Goal: Task Accomplishment & Management: Manage account settings

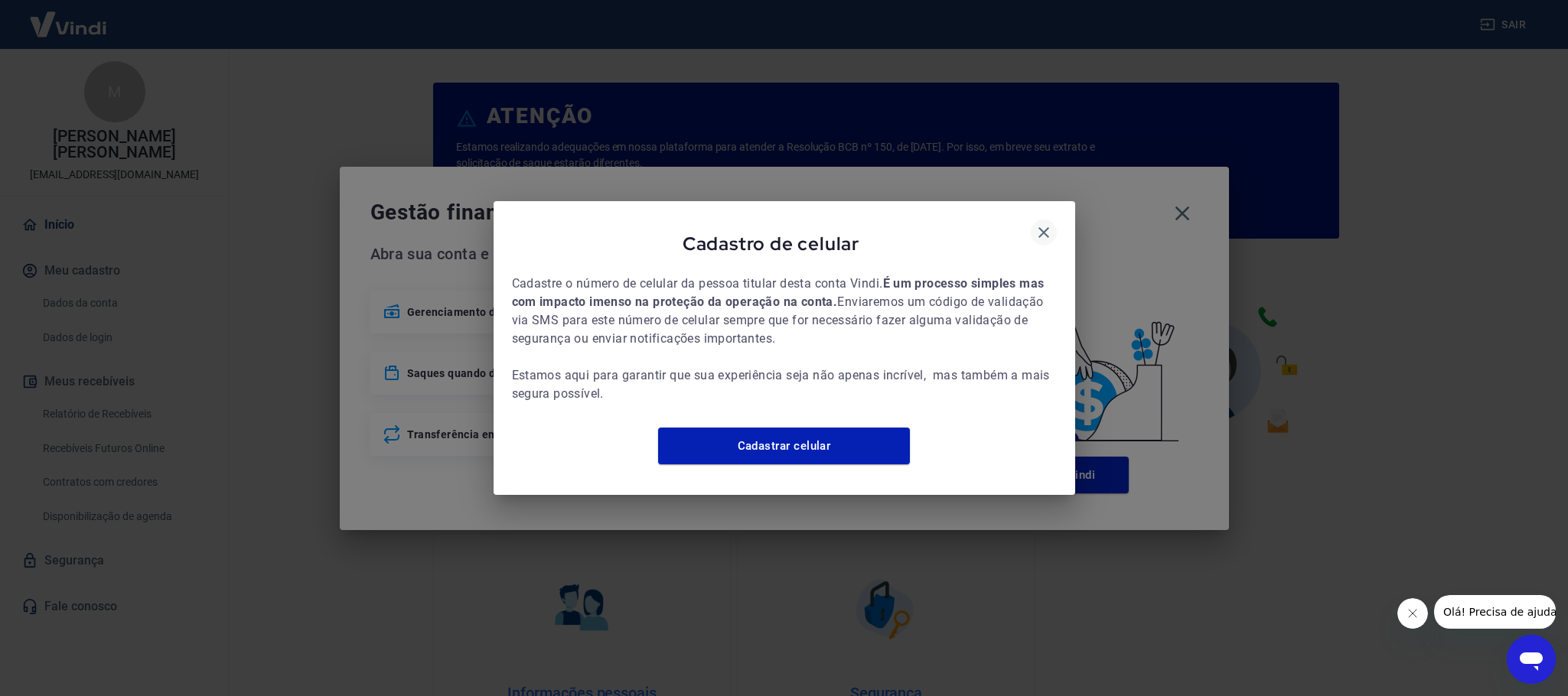
click at [1041, 228] on icon "button" at bounding box center [1044, 233] width 19 height 19
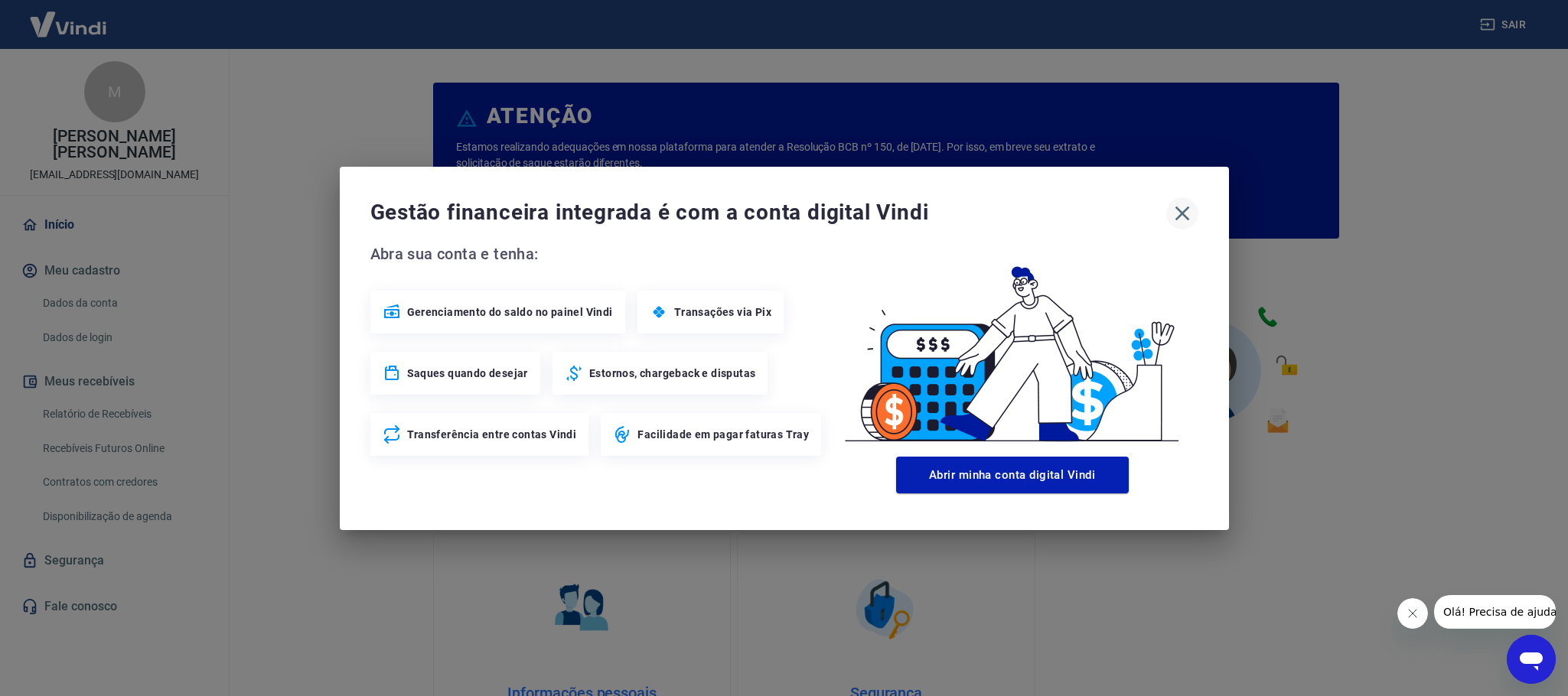
click at [1179, 209] on icon "button" at bounding box center [1182, 212] width 15 height 15
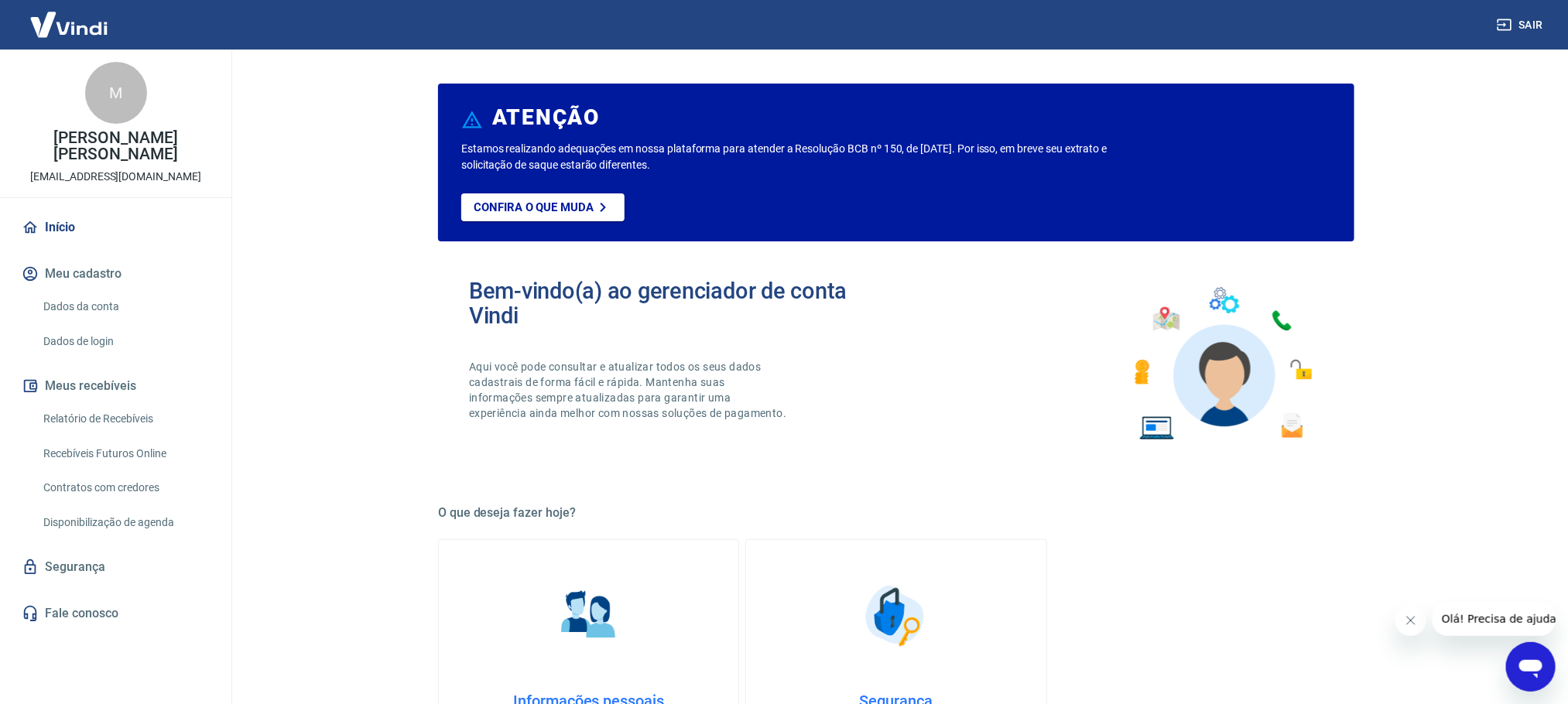
click at [77, 416] on link "Relatório de Recebíveis" at bounding box center [125, 419] width 175 height 32
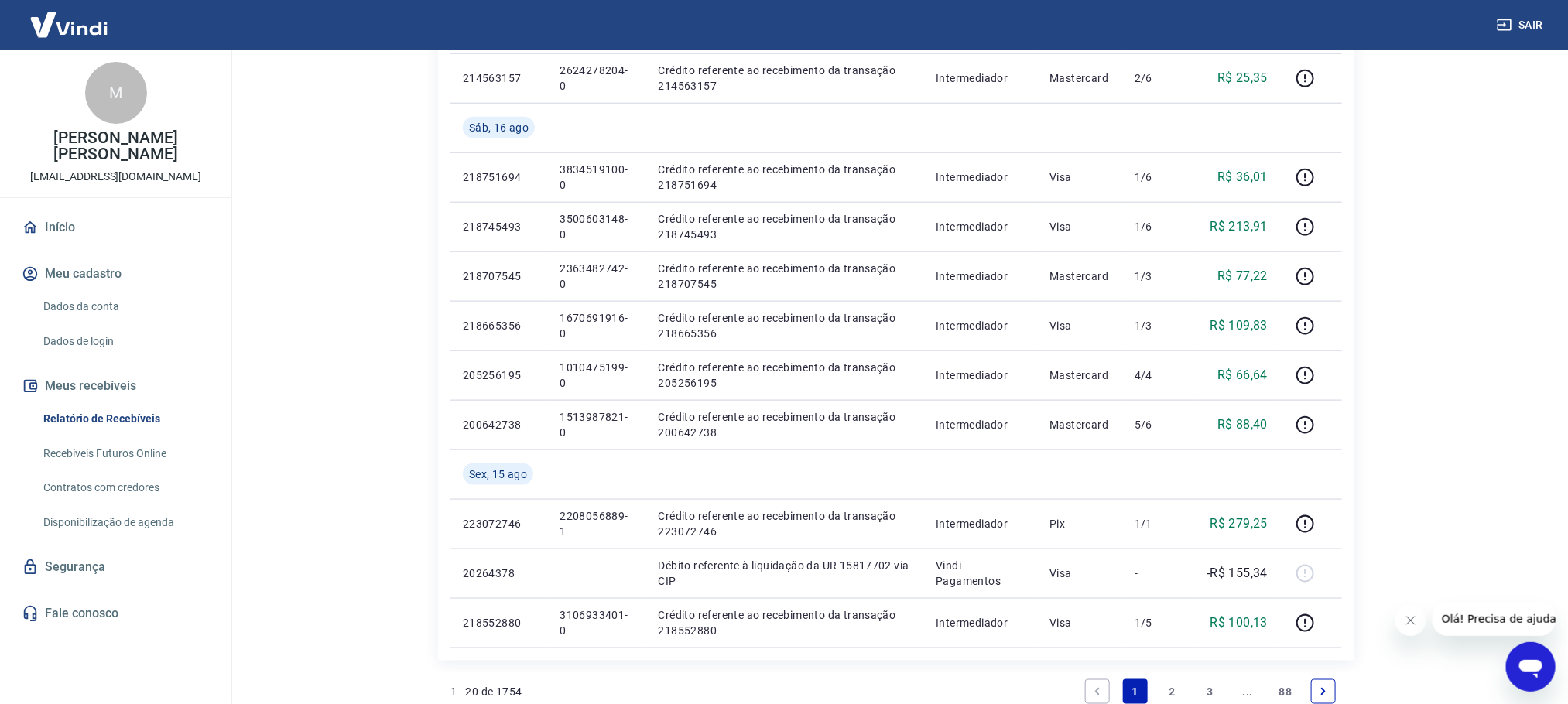
scroll to position [928, 0]
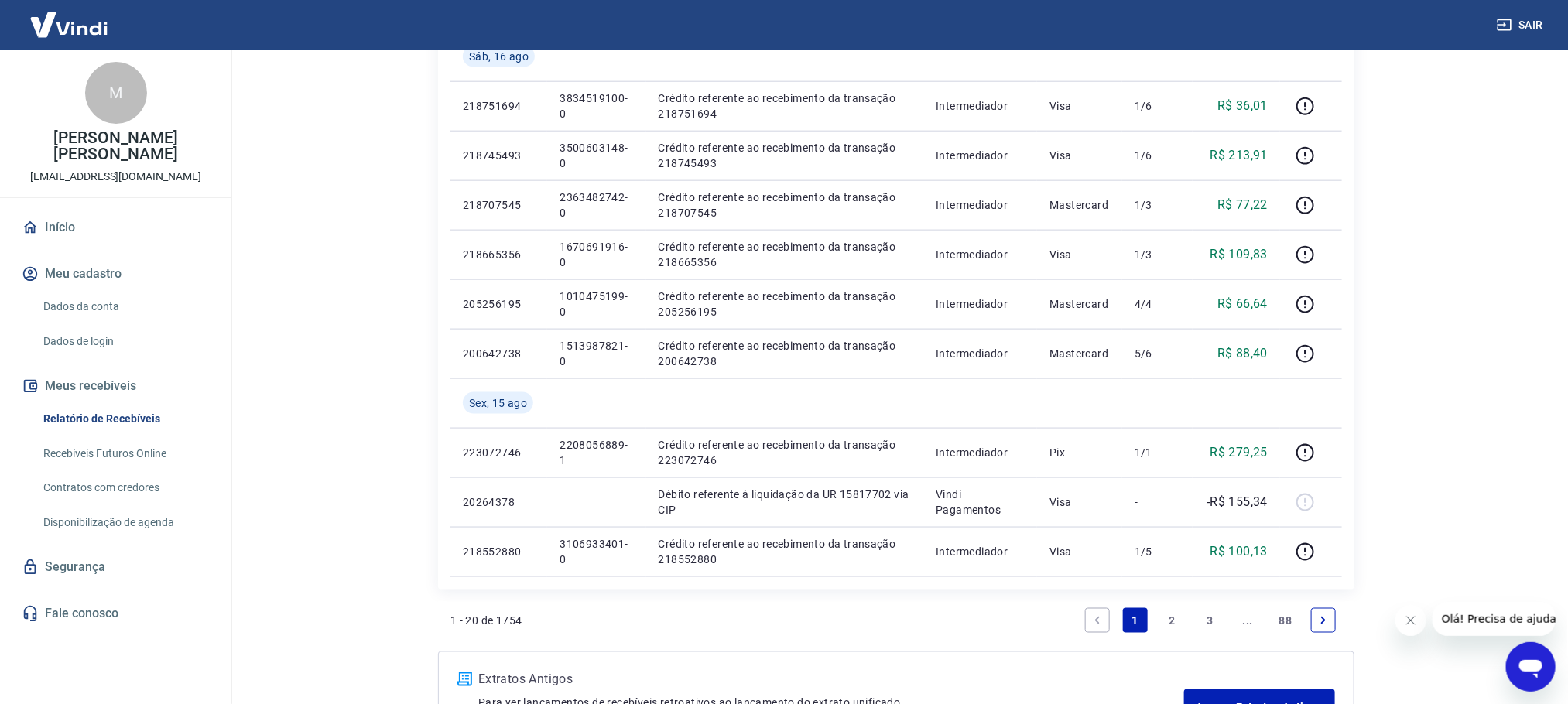
drag, startPoint x: 1169, startPoint y: 618, endPoint x: 1246, endPoint y: 564, distance: 94.0
click at [1169, 618] on link "2" at bounding box center [1172, 620] width 24 height 24
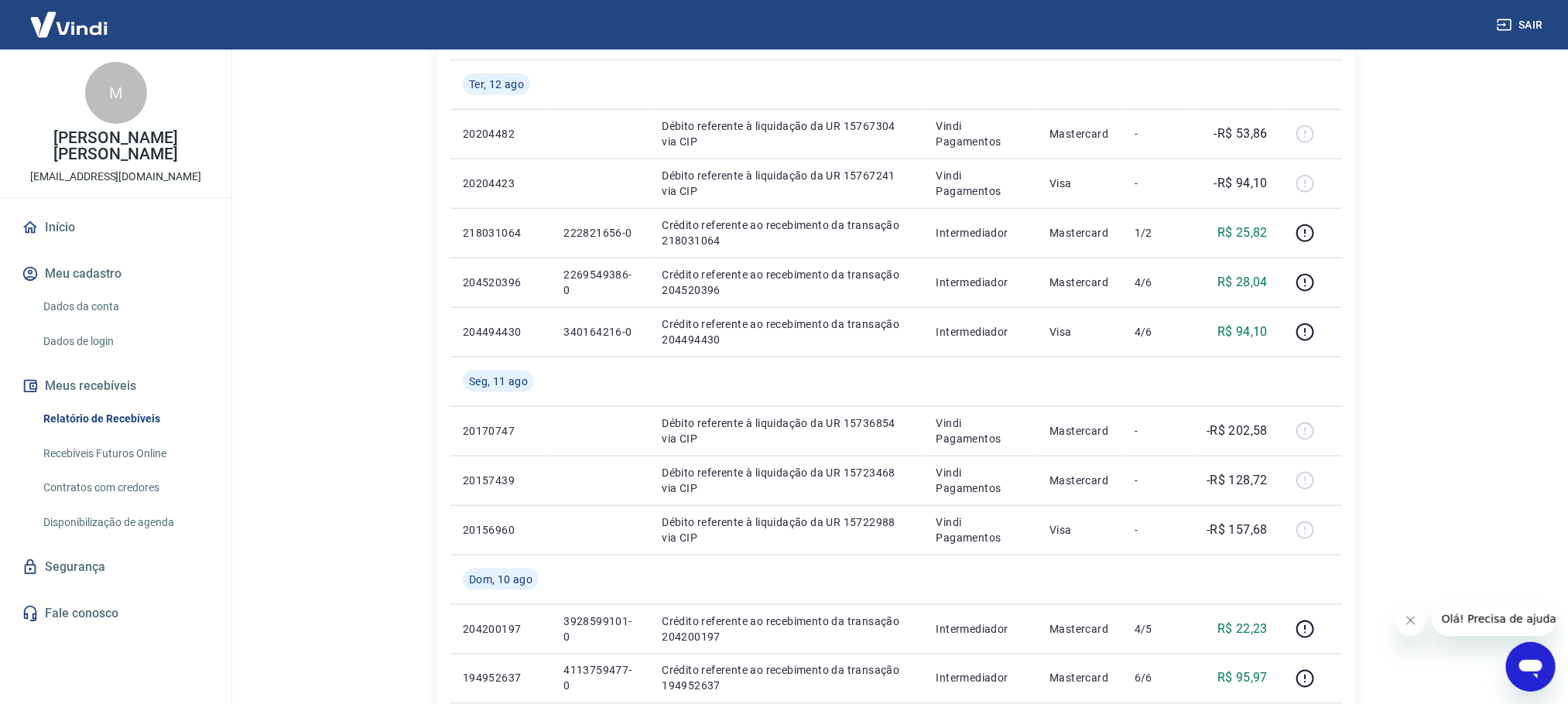
scroll to position [1156, 0]
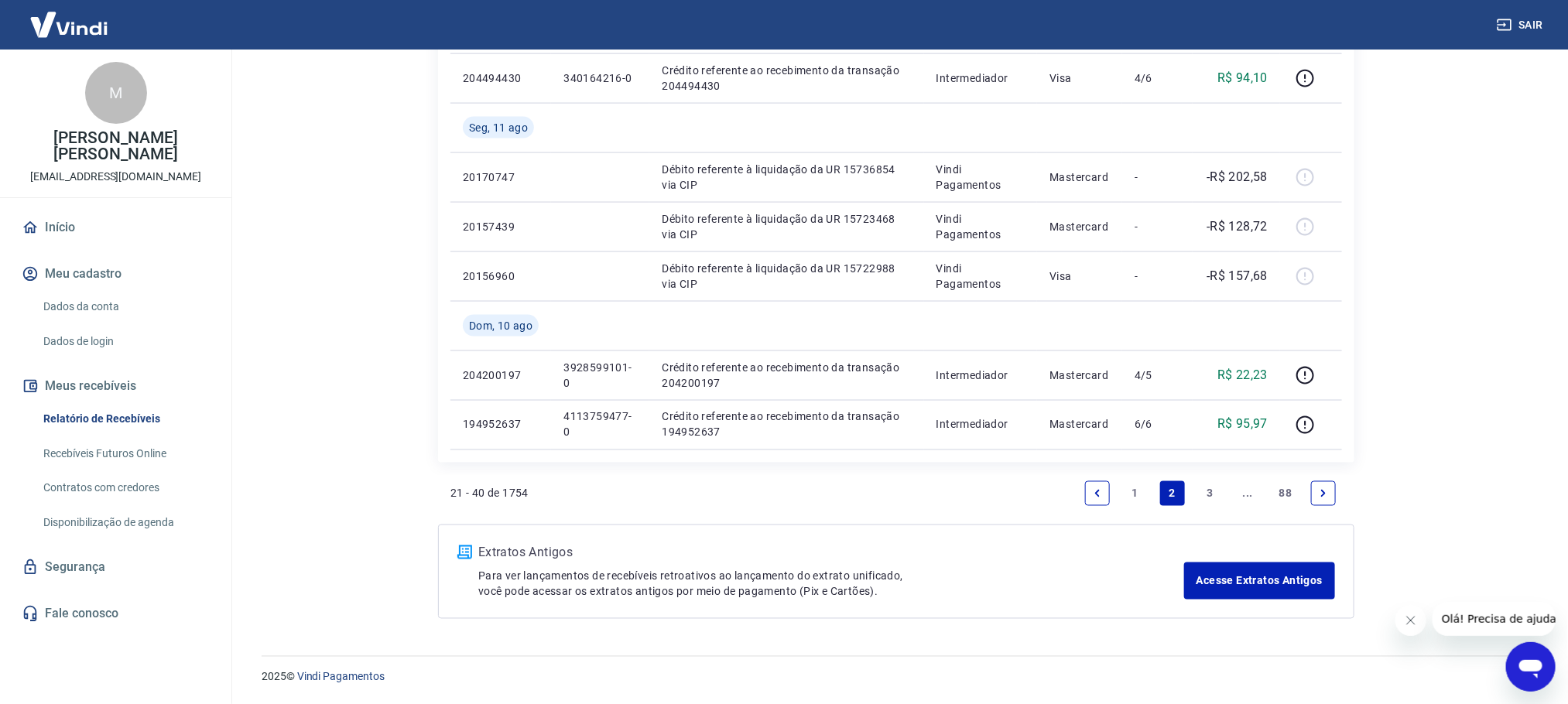
click at [1136, 488] on link "1" at bounding box center [1135, 493] width 24 height 24
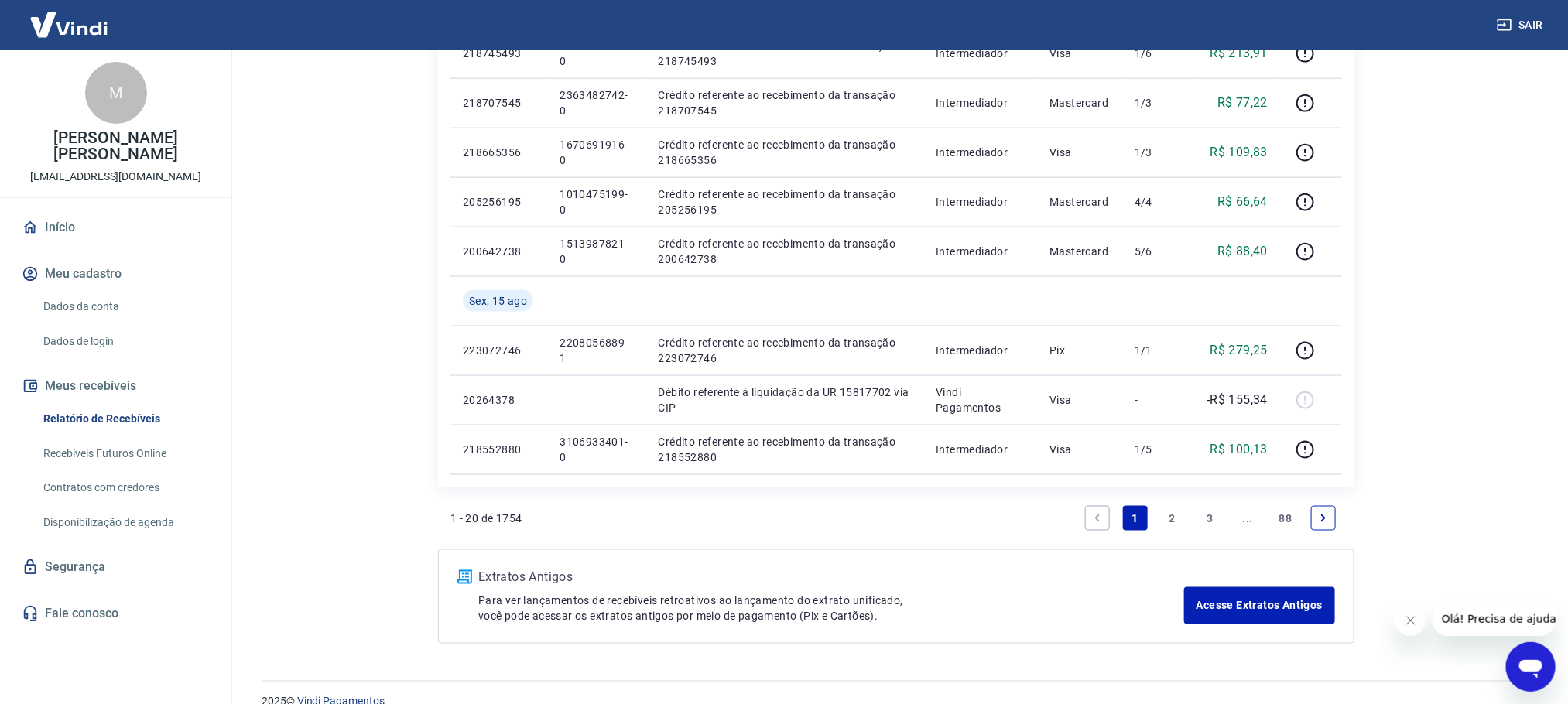
scroll to position [1057, 0]
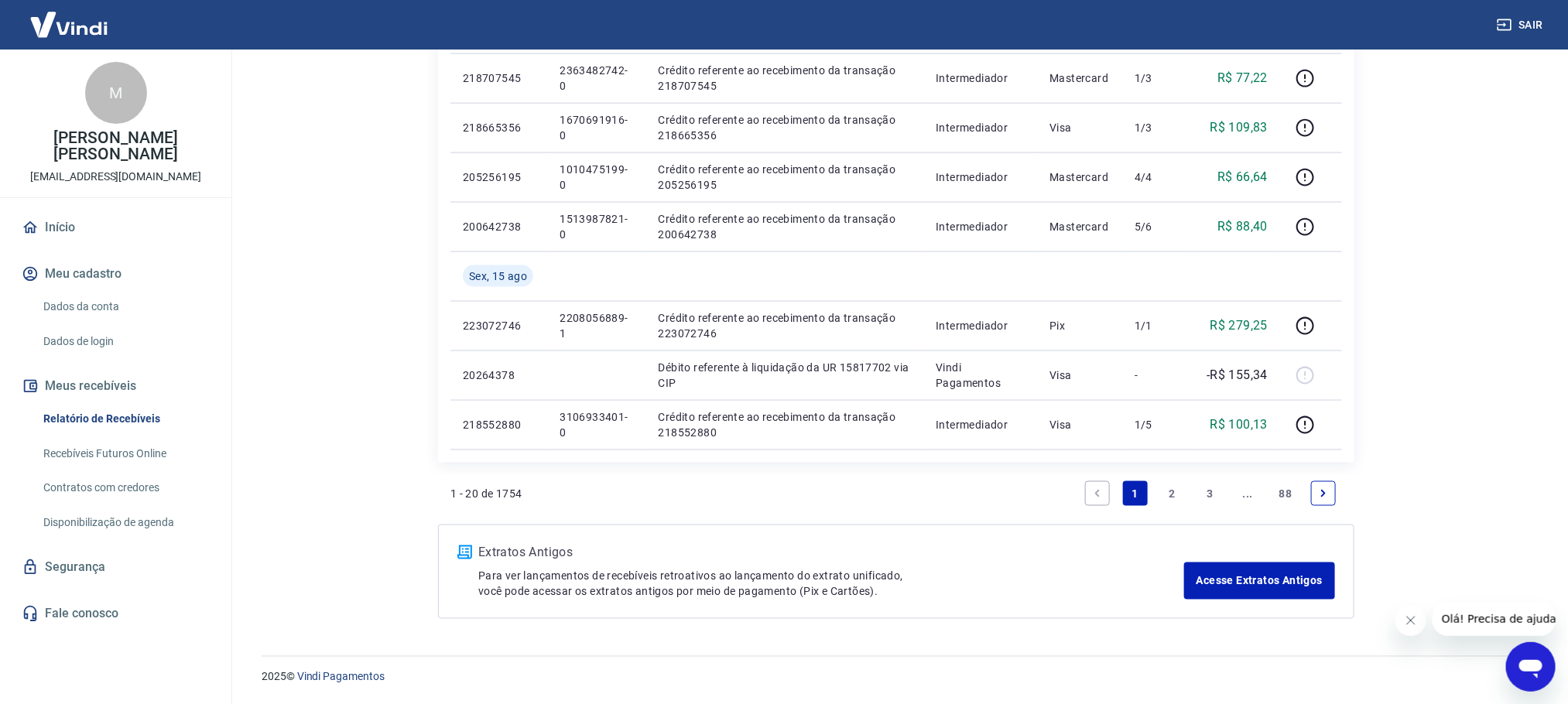
click at [1171, 495] on link "2" at bounding box center [1172, 493] width 24 height 24
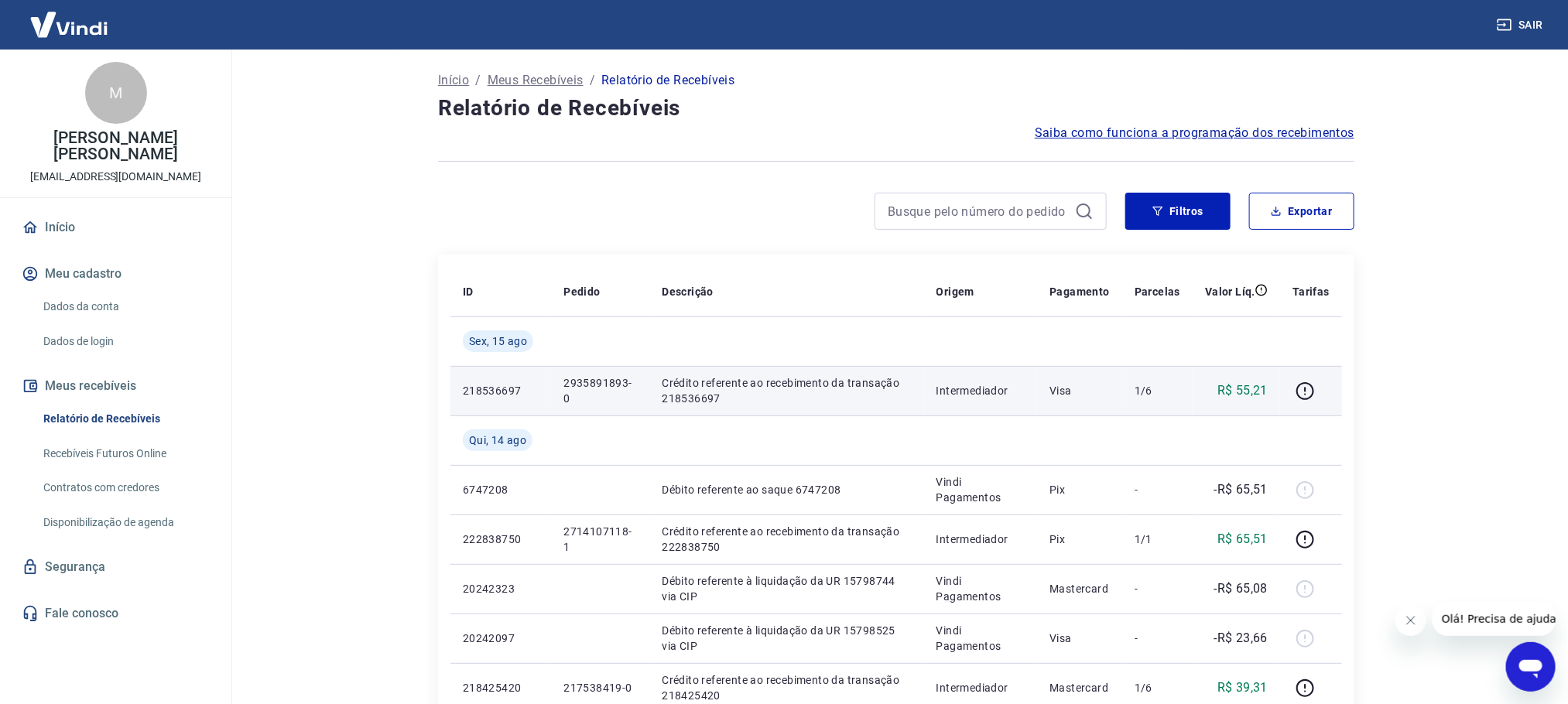
click at [582, 378] on p "2935891893-0" at bounding box center [600, 390] width 74 height 31
copy p "2935891893-0"
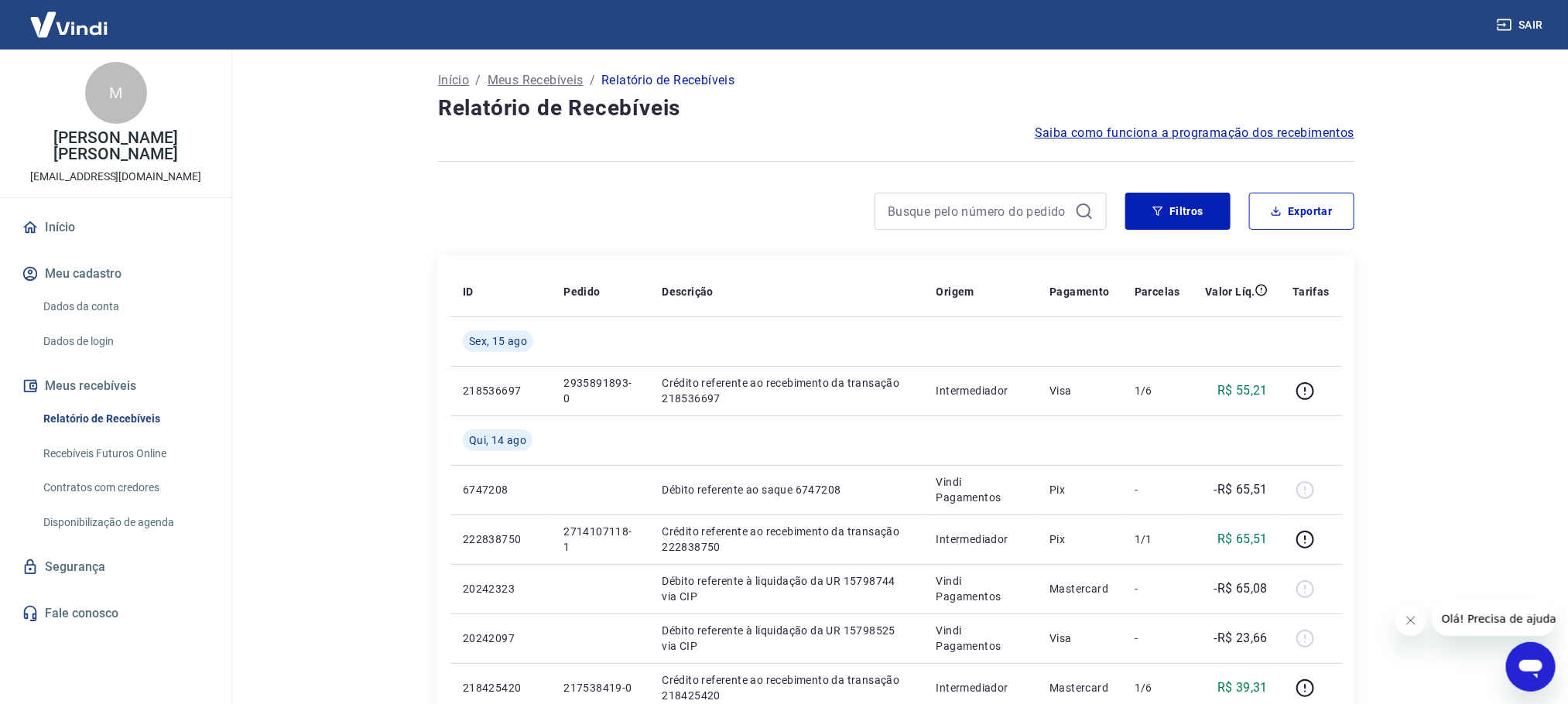
click at [869, 114] on h4 "Relatório de Recebíveis" at bounding box center [895, 108] width 916 height 31
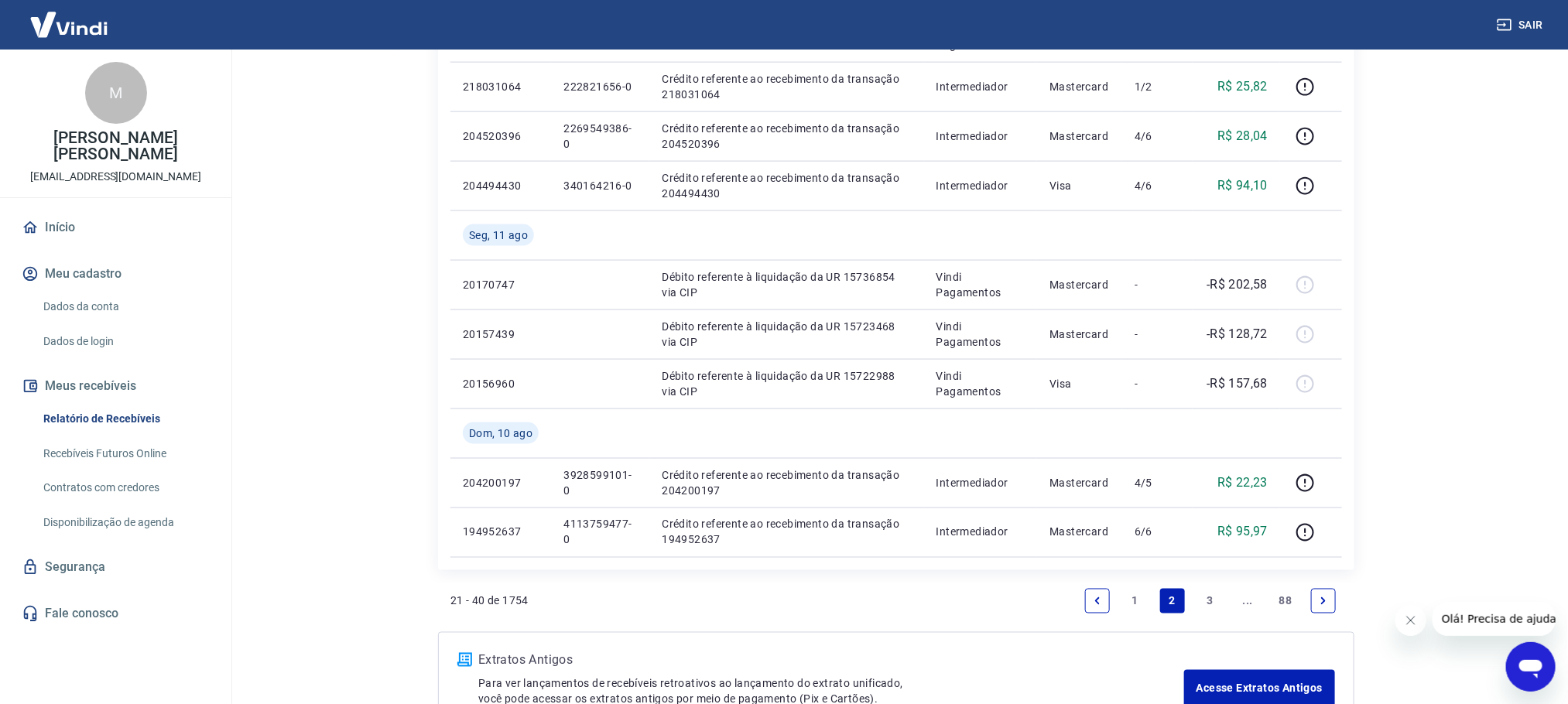
scroll to position [1156, 0]
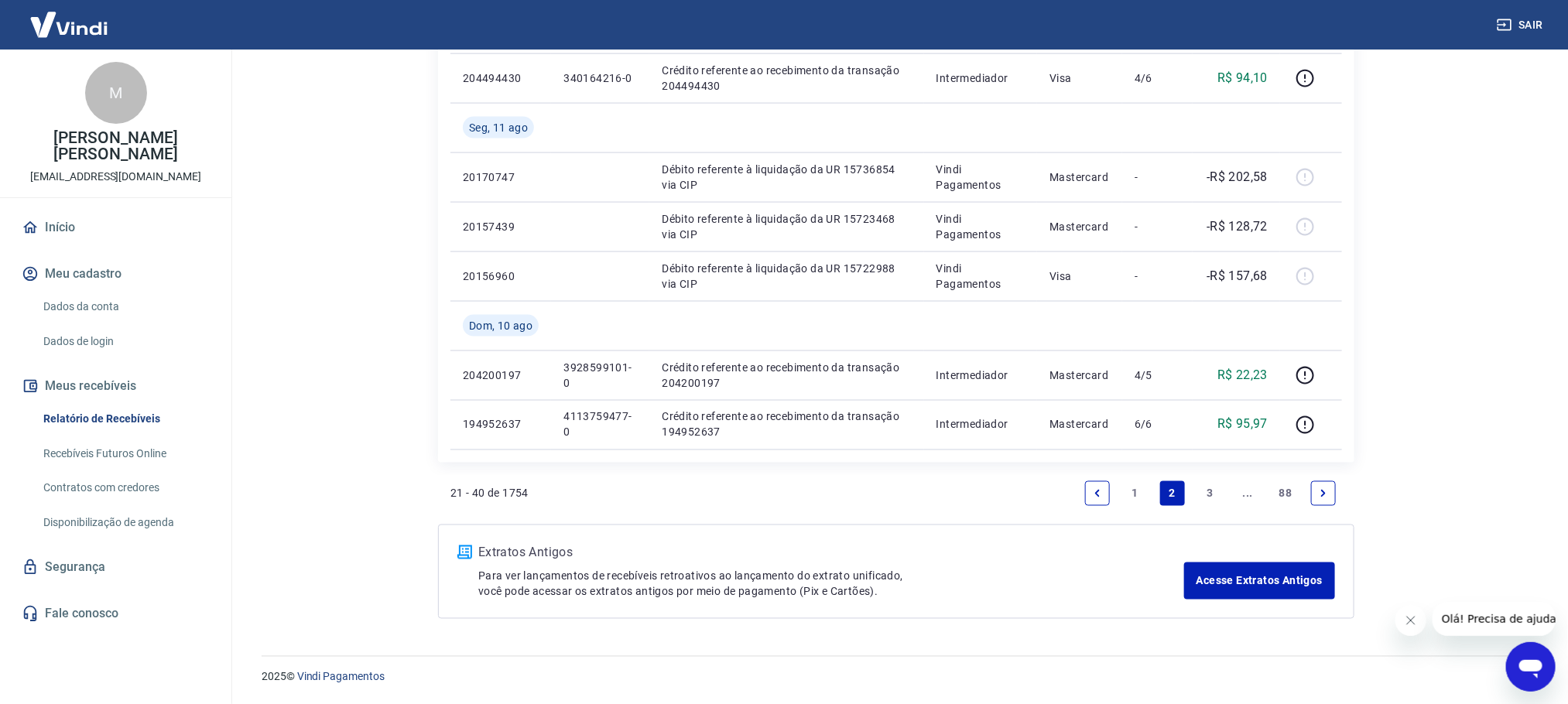
click at [1140, 491] on link "1" at bounding box center [1135, 493] width 24 height 24
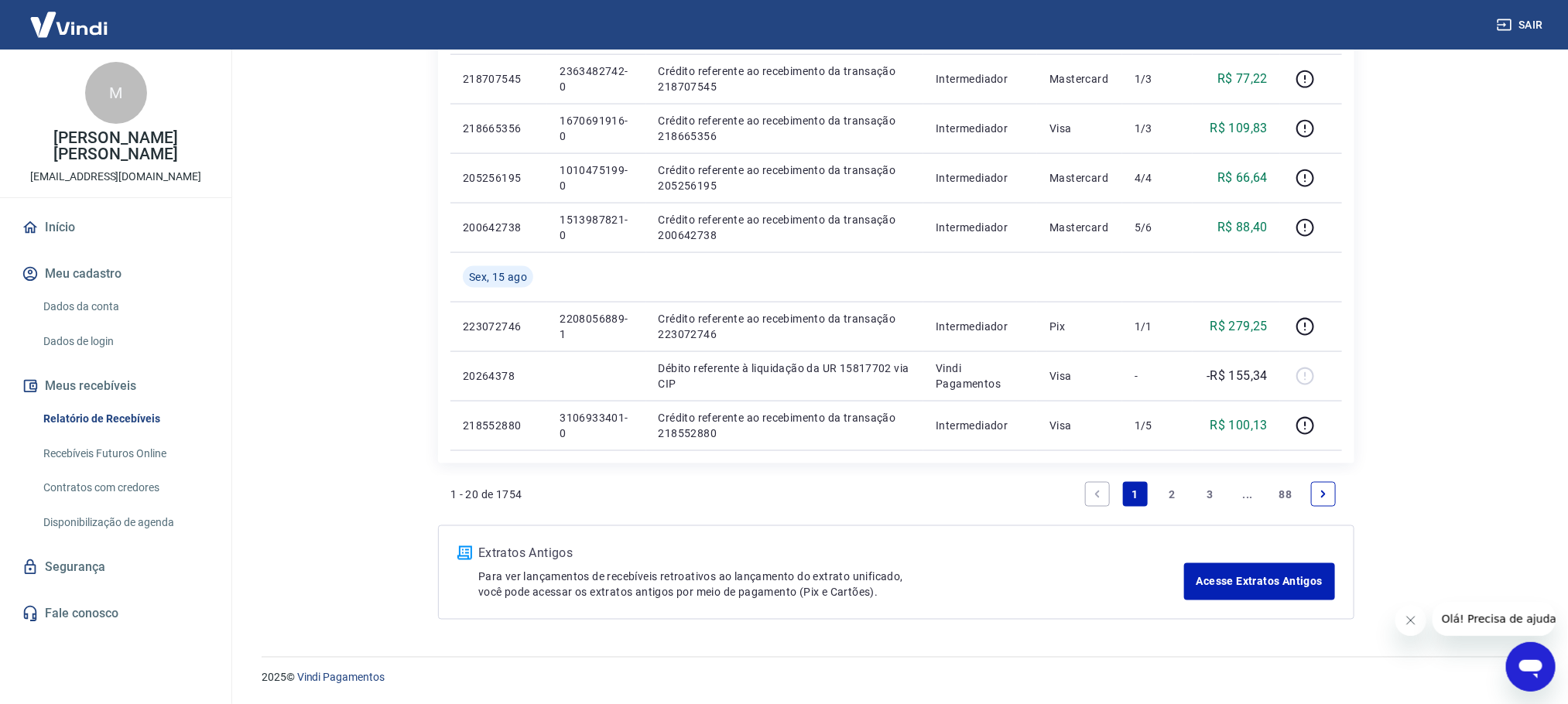
scroll to position [1057, 0]
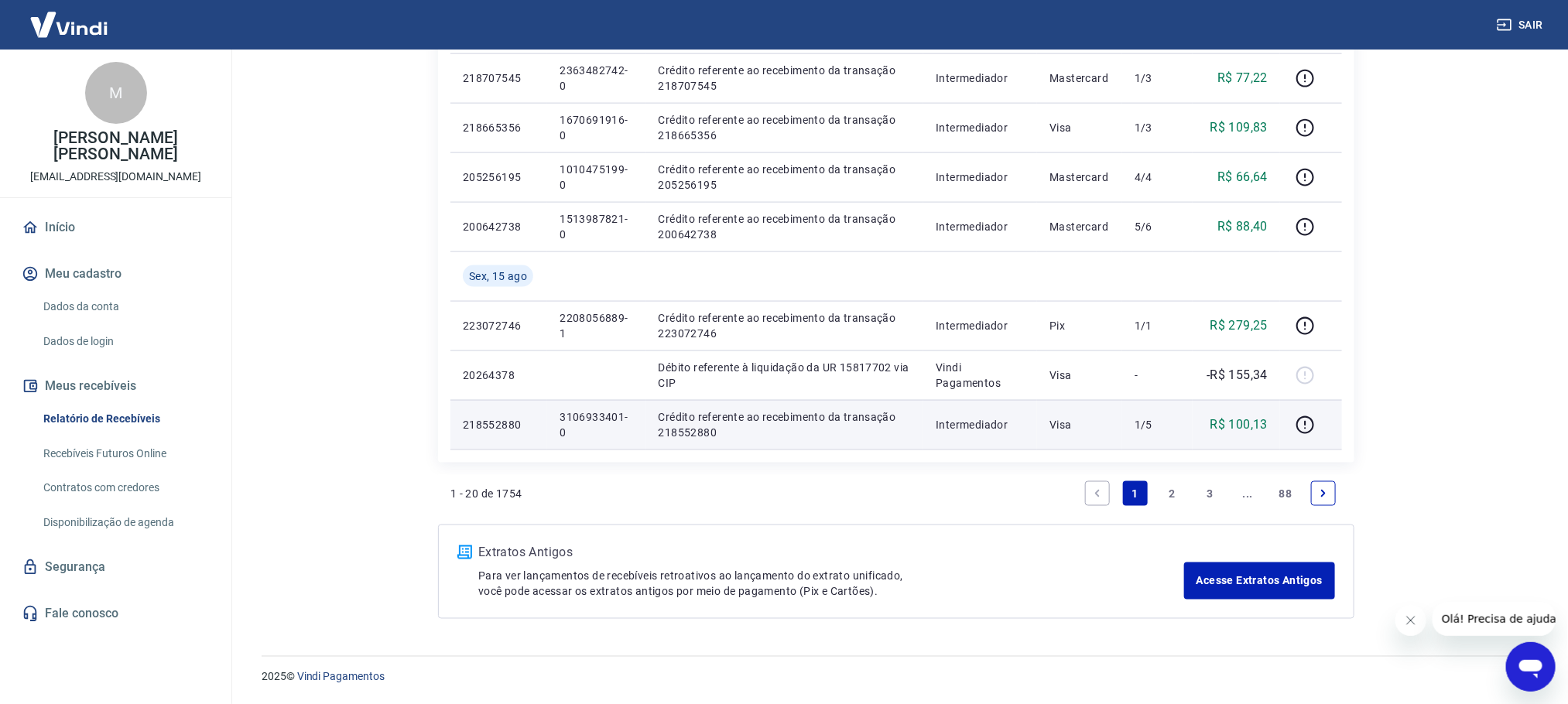
click at [581, 423] on p "3106933401-0" at bounding box center [596, 424] width 74 height 31
click at [580, 423] on p "3106933401-0" at bounding box center [596, 424] width 74 height 31
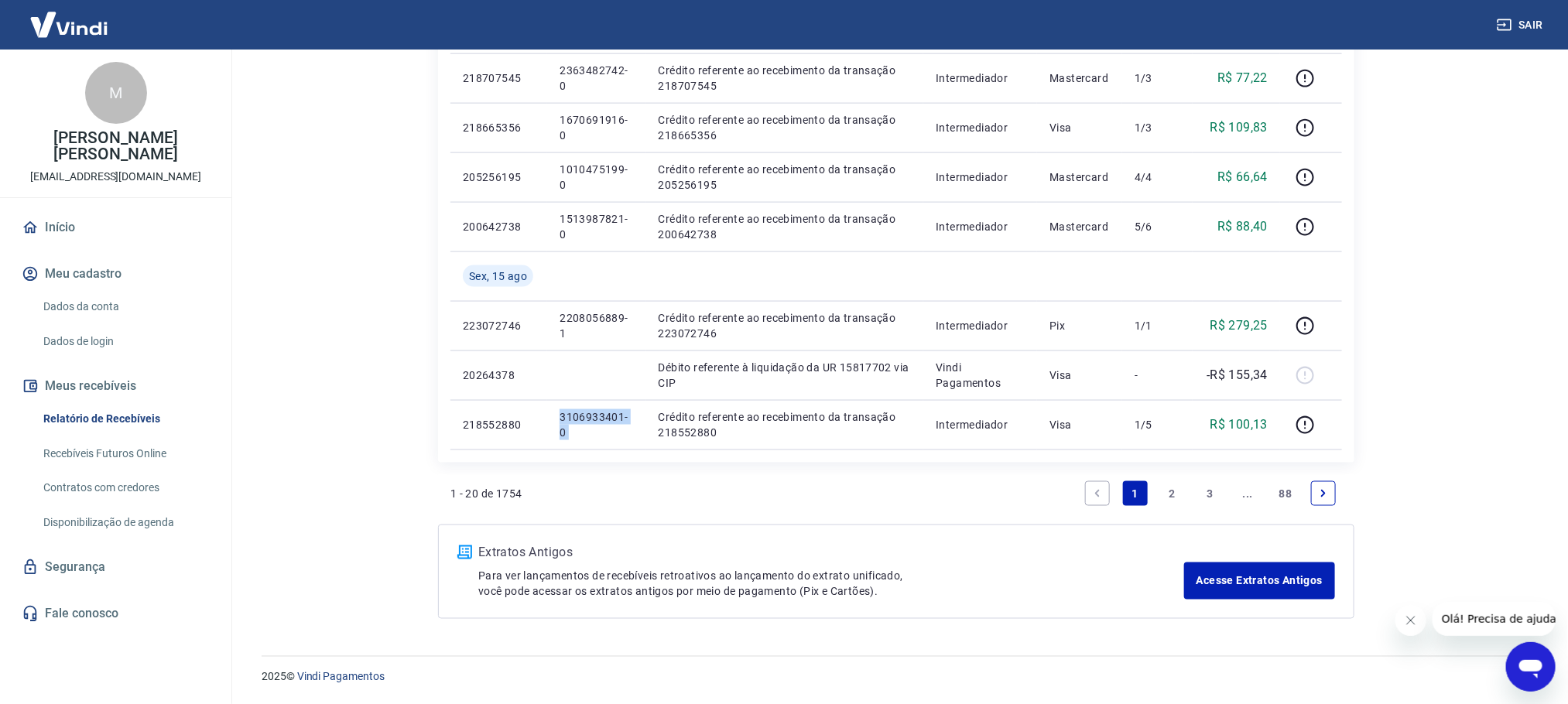
copy p "3106933401-0"
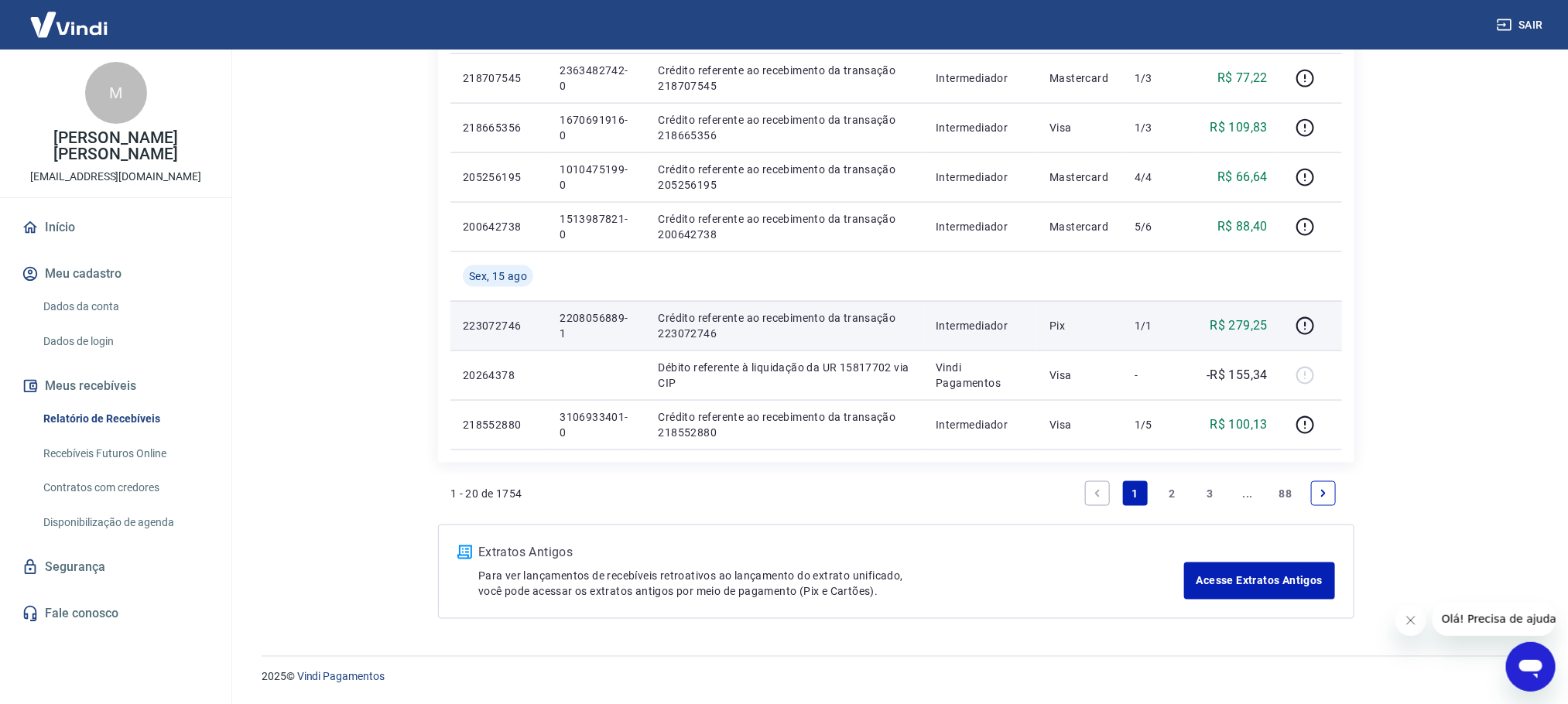
click at [588, 314] on p "2208056889-1" at bounding box center [596, 326] width 74 height 31
copy p "2208056889-1"
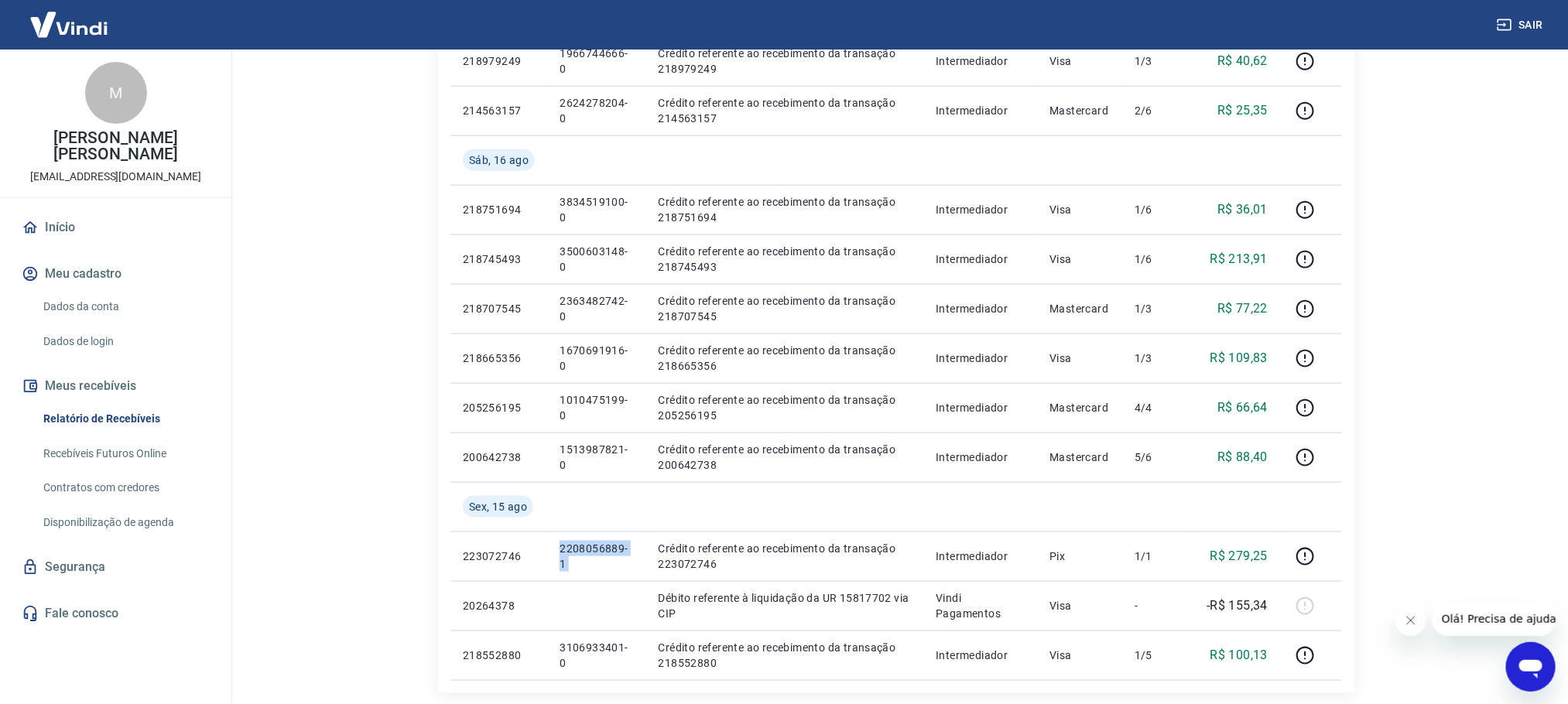
scroll to position [778, 0]
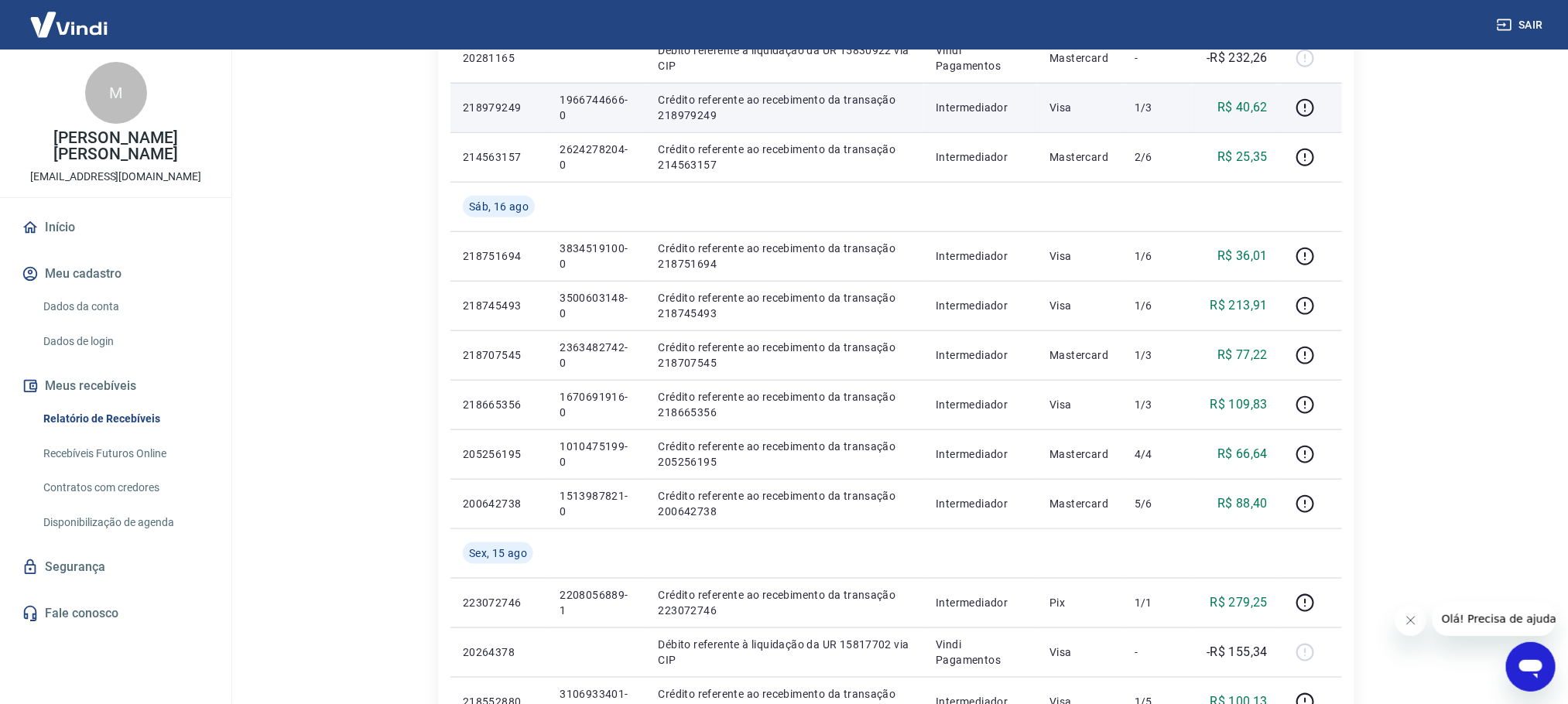
click at [827, 105] on p "Crédito referente ao recebimento da transação 218979249" at bounding box center [785, 107] width 253 height 31
click at [582, 96] on p "1966744666-0" at bounding box center [596, 107] width 74 height 31
copy p "1966744666-0"
